Goal: Transaction & Acquisition: Purchase product/service

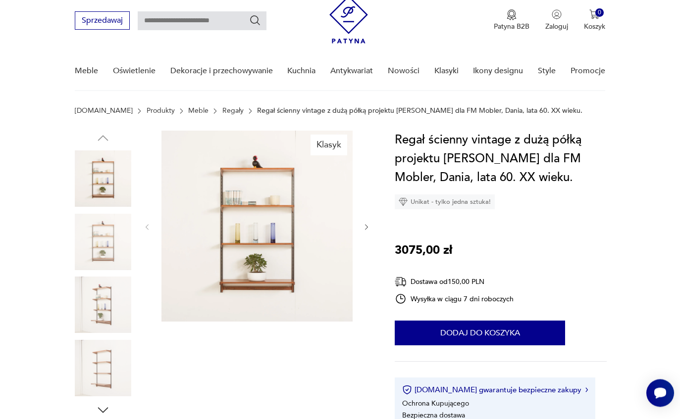
click at [111, 309] on img at bounding box center [103, 305] width 56 height 56
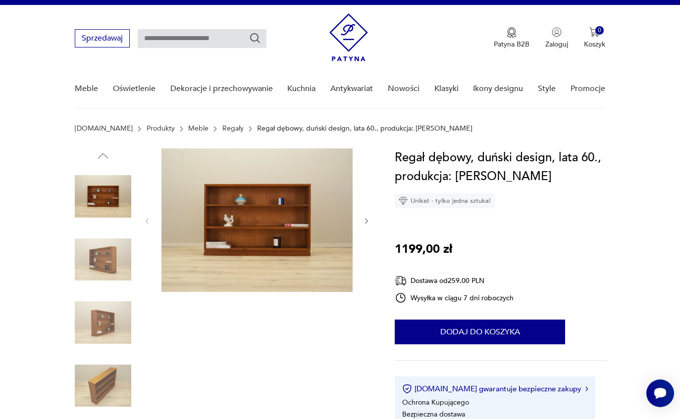
scroll to position [15, 0]
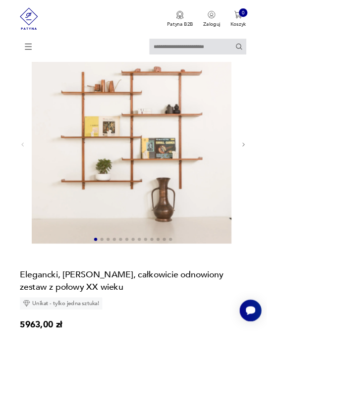
scroll to position [91, 0]
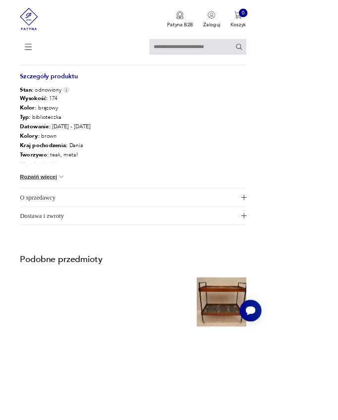
scroll to position [711, 0]
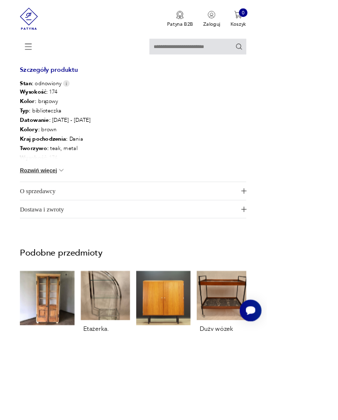
click at [71, 221] on button "Rozwiń więcej" at bounding box center [53, 216] width 57 height 10
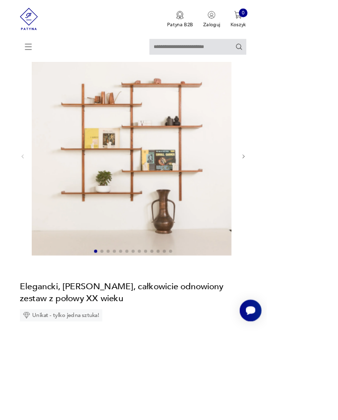
scroll to position [63, 0]
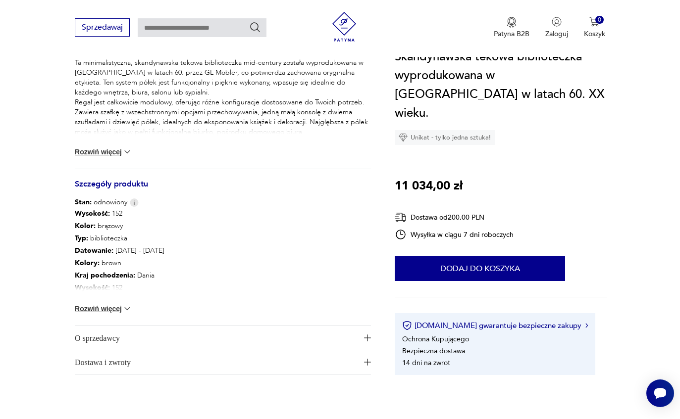
scroll to position [440, 0]
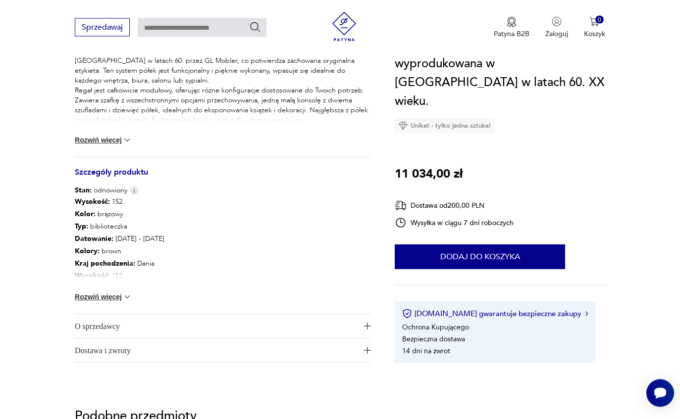
click at [120, 296] on button "Rozwiń więcej" at bounding box center [103, 298] width 57 height 10
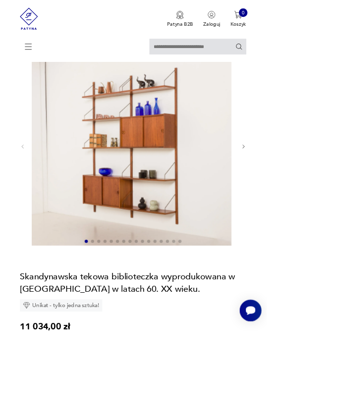
scroll to position [76, 0]
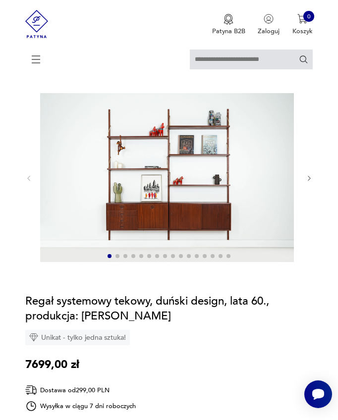
click at [305, 182] on icon "button" at bounding box center [308, 178] width 7 height 7
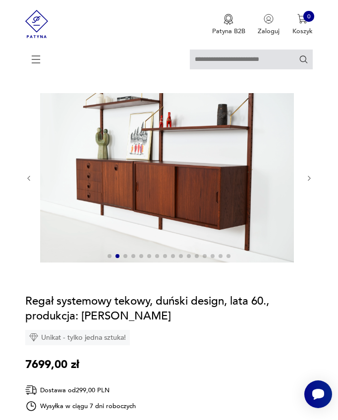
click at [311, 182] on icon "button" at bounding box center [308, 178] width 7 height 7
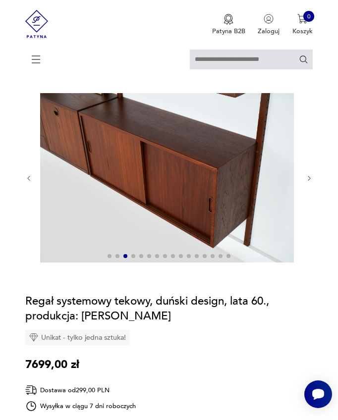
click at [312, 182] on icon "button" at bounding box center [308, 178] width 7 height 7
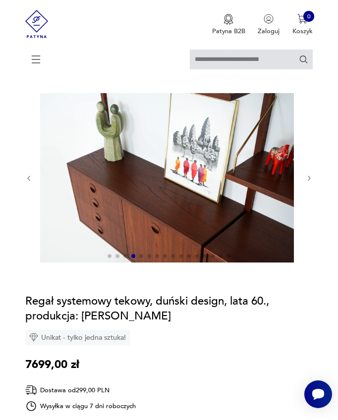
click at [311, 182] on button "button" at bounding box center [308, 178] width 7 height 8
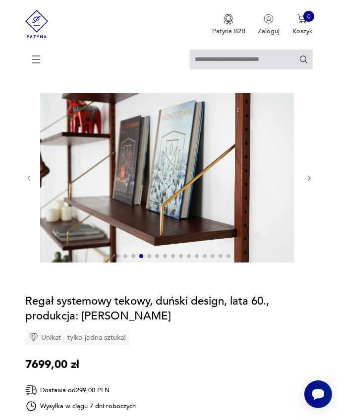
click at [310, 182] on icon "button" at bounding box center [308, 178] width 7 height 7
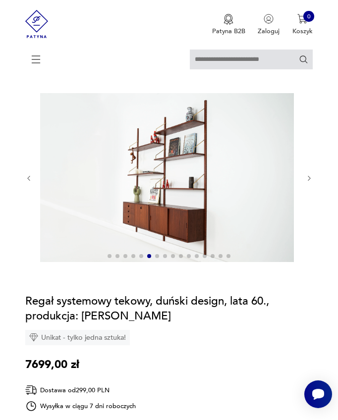
click at [311, 182] on icon "button" at bounding box center [308, 178] width 7 height 7
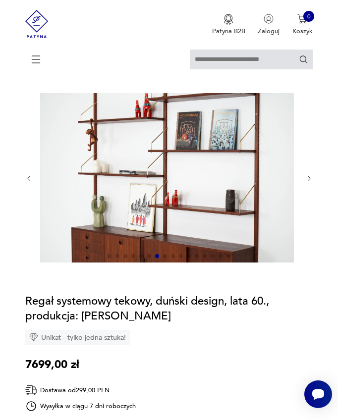
click at [312, 182] on icon "button" at bounding box center [308, 178] width 7 height 7
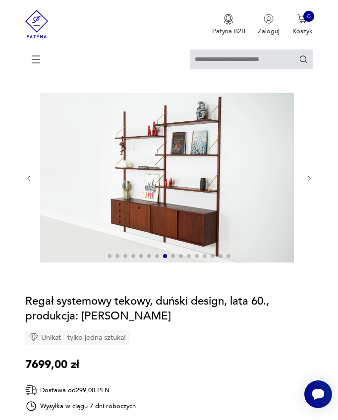
click at [311, 182] on icon "button" at bounding box center [308, 178] width 7 height 7
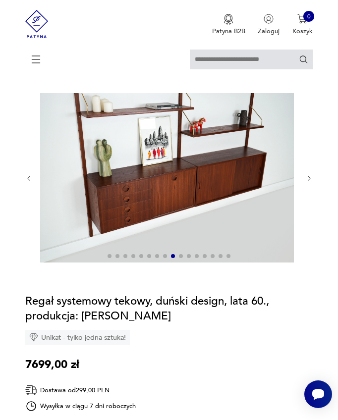
click at [32, 182] on icon "button" at bounding box center [28, 178] width 7 height 7
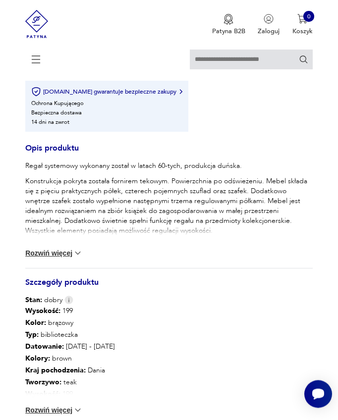
scroll to position [514, 0]
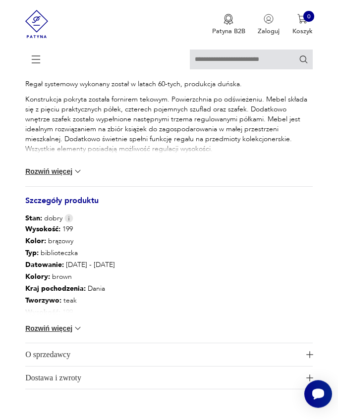
click at [73, 334] on img at bounding box center [78, 329] width 10 height 10
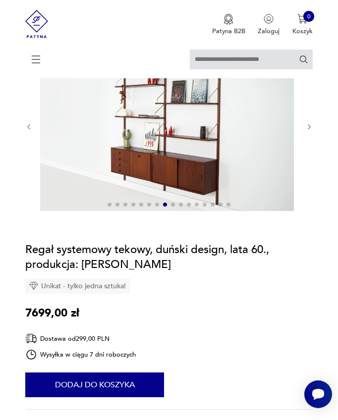
scroll to position [81, 0]
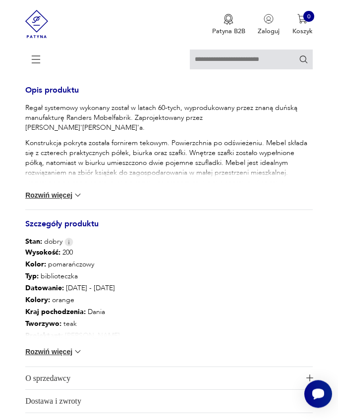
scroll to position [515, 0]
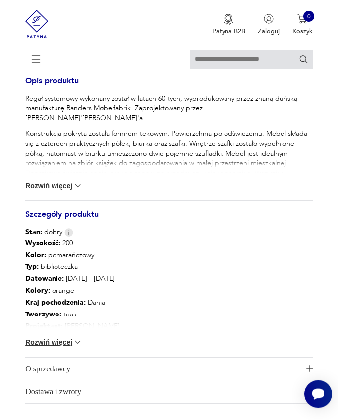
click at [79, 357] on div "Wysokość : 200 Kolor: pomarańczowy Typ : biblioteczka Datowanie : 1960 - 1969 K…" at bounding box center [168, 297] width 287 height 119
click at [74, 348] on img at bounding box center [78, 343] width 10 height 10
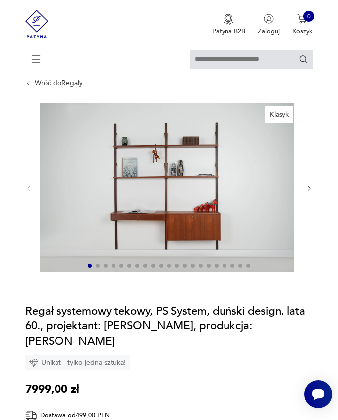
scroll to position [20, 0]
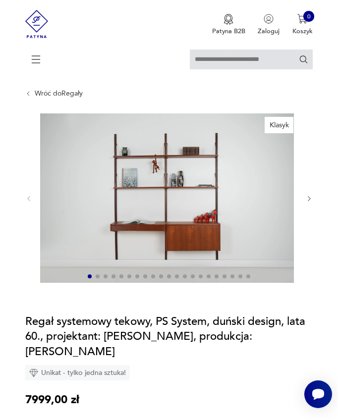
click at [310, 202] on icon "button" at bounding box center [308, 198] width 7 height 7
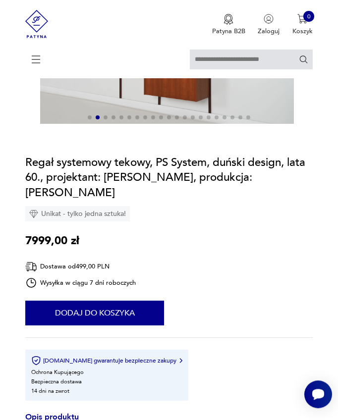
scroll to position [54, 0]
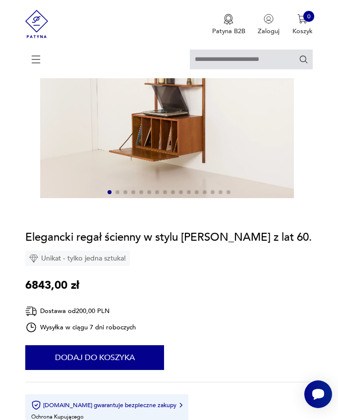
scroll to position [190, 0]
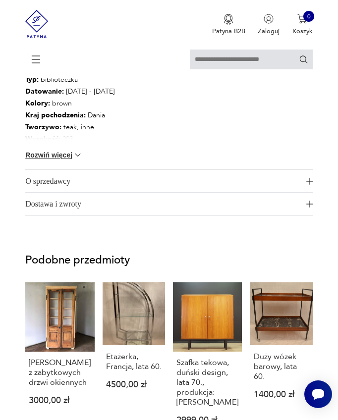
click at [71, 160] on button "Rozwiń więcej" at bounding box center [53, 155] width 57 height 10
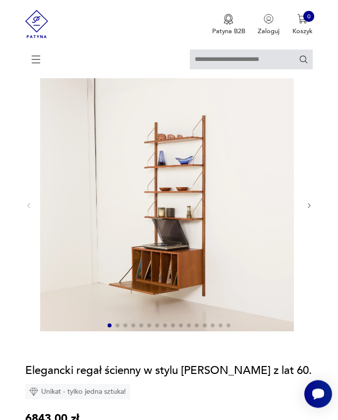
scroll to position [42, 0]
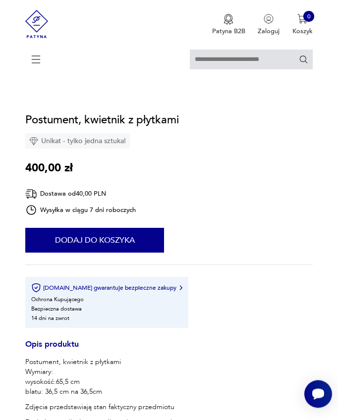
scroll to position [419, 0]
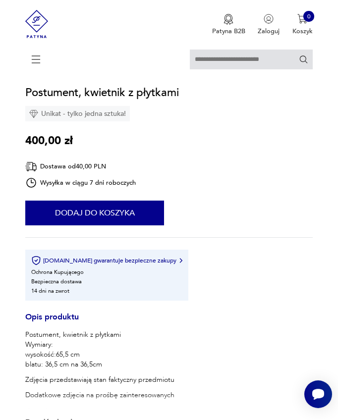
click at [133, 225] on button "Dodaj do koszyka" at bounding box center [94, 212] width 139 height 25
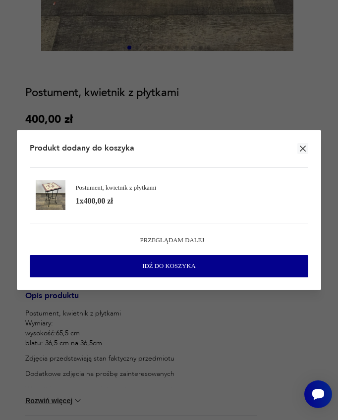
click at [307, 158] on div "Produkt dodany do koszyka" at bounding box center [169, 149] width 279 height 38
click at [298, 153] on icon "button" at bounding box center [303, 149] width 10 height 10
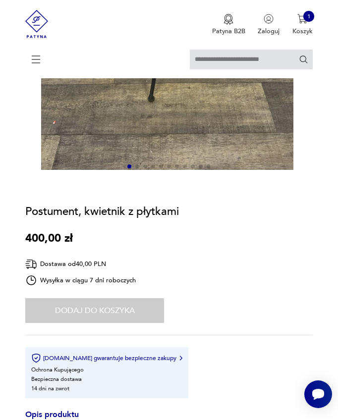
scroll to position [299, 0]
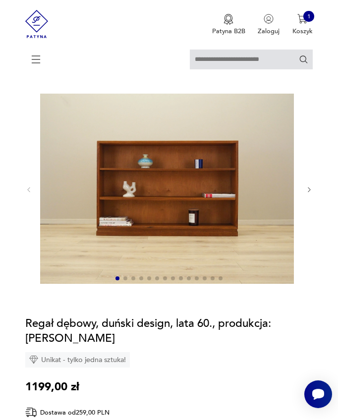
scroll to position [34, 0]
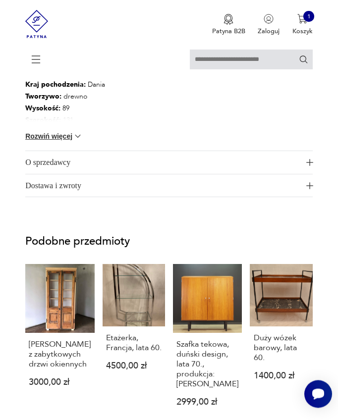
click at [64, 142] on button "Rozwiń więcej" at bounding box center [53, 137] width 57 height 10
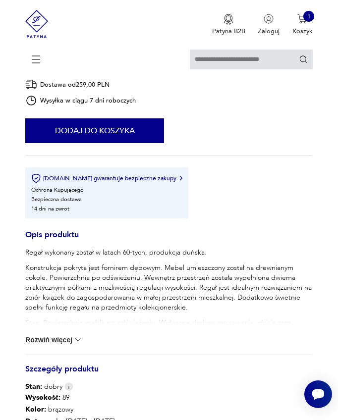
scroll to position [64, 0]
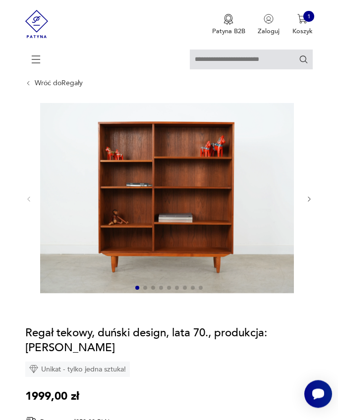
scroll to position [30, 0]
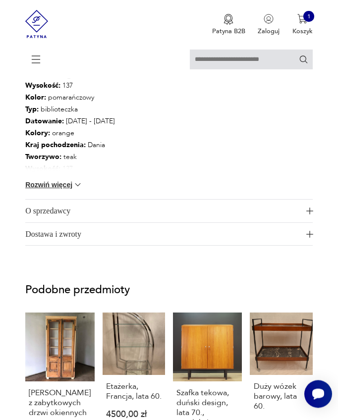
click at [70, 163] on p "Tworzywo : teak" at bounding box center [70, 157] width 90 height 12
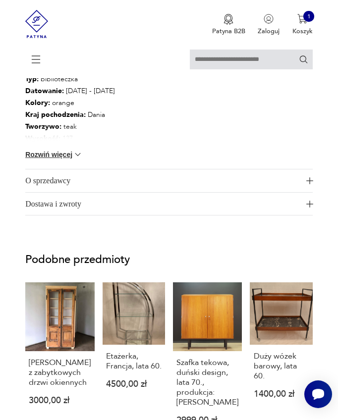
scroll to position [719, 0]
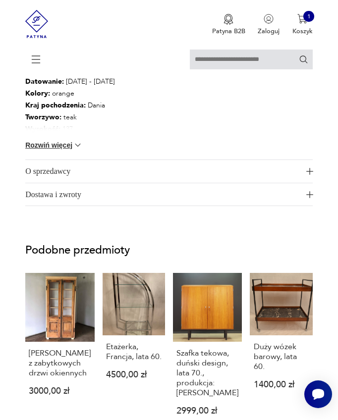
click at [73, 150] on img at bounding box center [78, 145] width 10 height 10
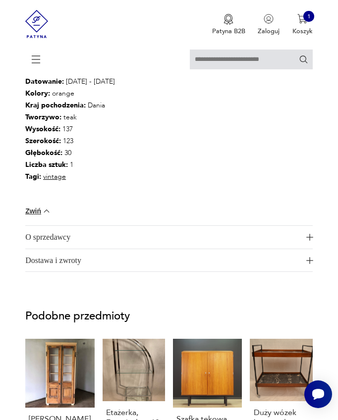
click at [63, 147] on p "Szerokość : 123" at bounding box center [70, 141] width 90 height 12
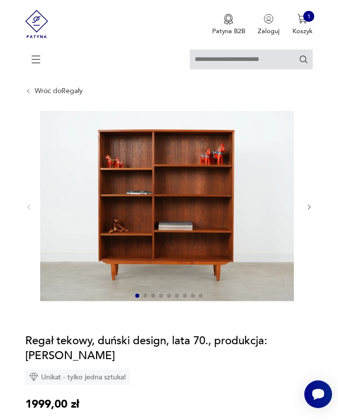
scroll to position [6, 0]
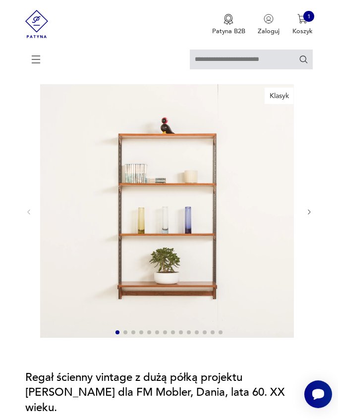
click at [307, 215] on icon "button" at bounding box center [308, 211] width 7 height 7
click at [312, 215] on icon "button" at bounding box center [308, 211] width 7 height 7
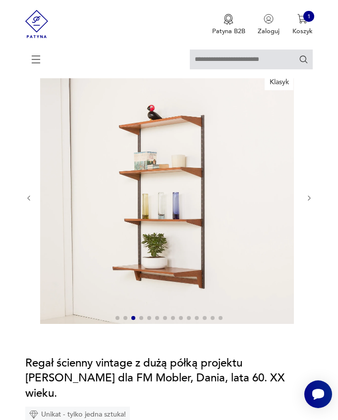
scroll to position [64, 0]
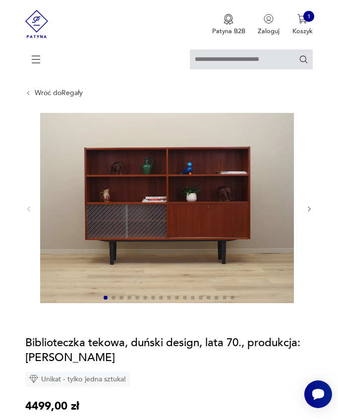
scroll to position [20, 0]
